Goal: Task Accomplishment & Management: Manage account settings

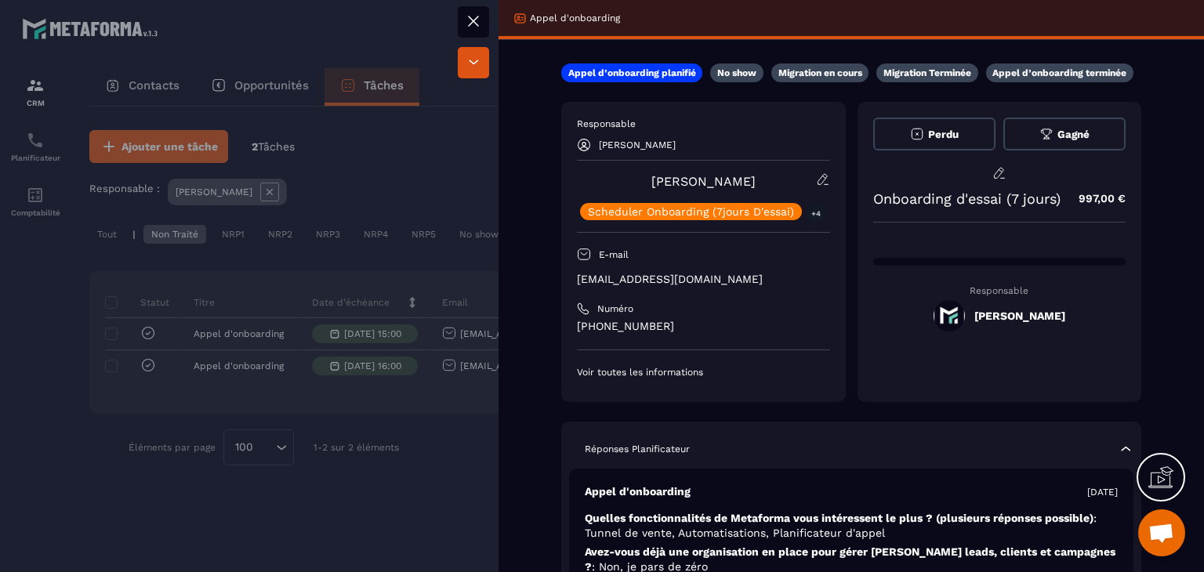
drag, startPoint x: 0, startPoint y: 0, endPoint x: 622, endPoint y: 187, distance: 650.0
click at [622, 187] on div "[PERSON_NAME] Scheduler Onboarding (7jours D'essai) +4" at bounding box center [703, 196] width 253 height 48
click at [464, 12] on icon at bounding box center [473, 21] width 19 height 19
